Goal: Navigation & Orientation: Find specific page/section

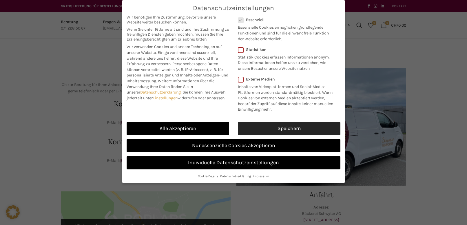
click at [276, 129] on link "Speichern" at bounding box center [289, 128] width 103 height 13
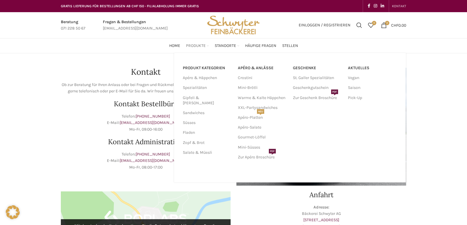
click at [200, 45] on span "Produkte" at bounding box center [196, 46] width 20 height 6
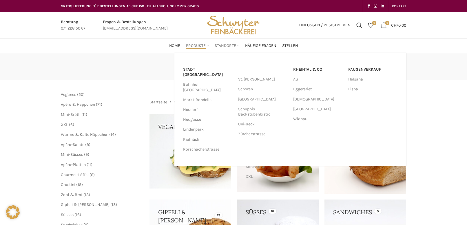
click at [224, 44] on span "Standorte" at bounding box center [225, 46] width 21 height 6
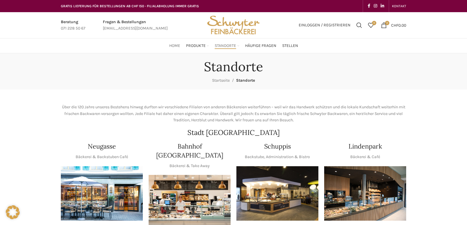
click at [173, 43] on span "Home" at bounding box center [174, 46] width 11 height 6
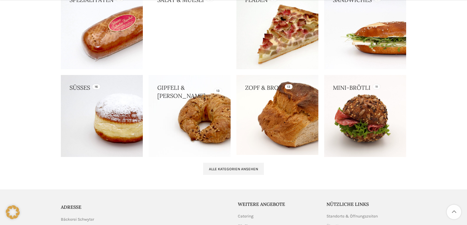
scroll to position [625, 0]
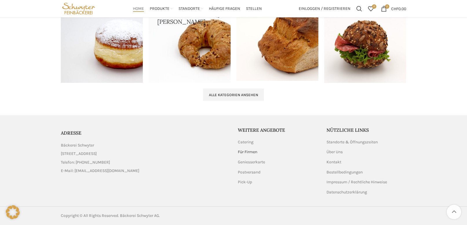
click at [251, 150] on link "Für Firmen" at bounding box center [248, 152] width 20 height 6
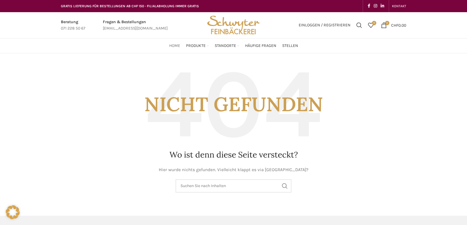
click at [176, 46] on span "Home" at bounding box center [174, 46] width 11 height 6
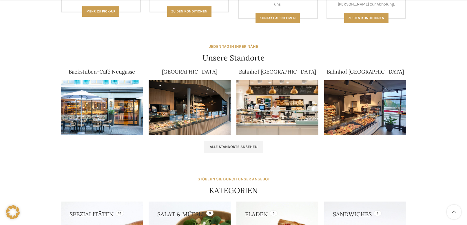
scroll to position [340, 0]
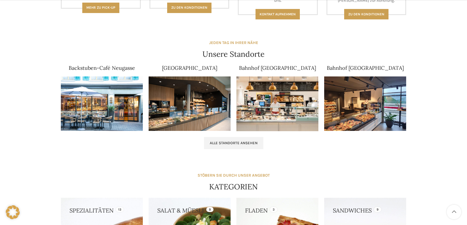
click at [289, 98] on img at bounding box center [277, 103] width 82 height 55
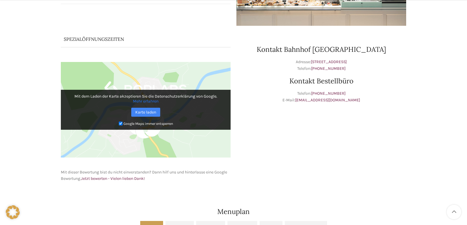
scroll to position [138, 0]
